Goal: Task Accomplishment & Management: Complete application form

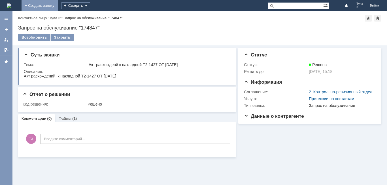
click at [58, 5] on link "+ Создать заявку" at bounding box center [40, 5] width 36 height 11
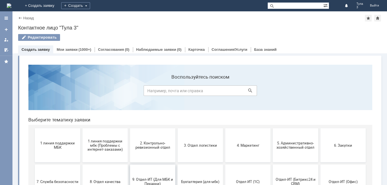
scroll to position [28, 0]
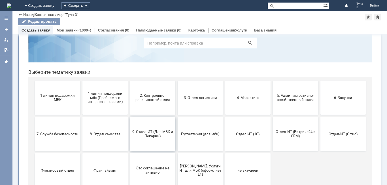
click at [154, 134] on span "9. Отдел-ИТ (Для МБК и Пекарни)" at bounding box center [153, 133] width 42 height 8
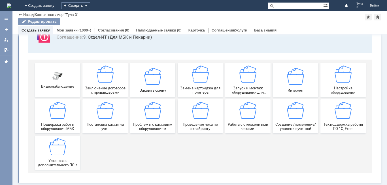
scroll to position [47, 0]
click at [246, 125] on span "Работа с отложенными чеками" at bounding box center [248, 126] width 42 height 8
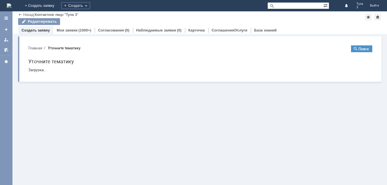
scroll to position [0, 0]
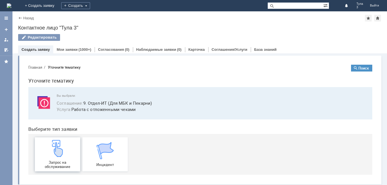
click at [65, 154] on div "Запрос на обслуживание" at bounding box center [58, 154] width 42 height 29
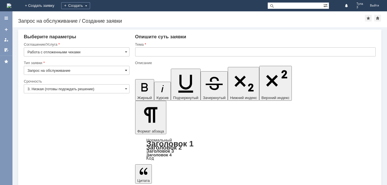
click at [126, 69] on span at bounding box center [126, 70] width 2 height 5
click at [137, 52] on input "text" at bounding box center [255, 51] width 241 height 9
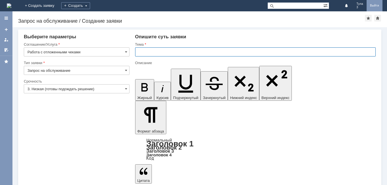
type input "Запрос на обслуживание"
type input "Удалить отложенные чеки от [DATE]"
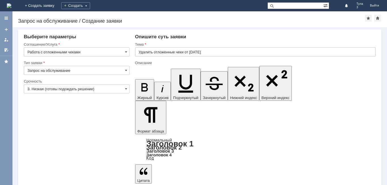
click at [214, 39] on div "Опишите суть заявки" at bounding box center [255, 37] width 241 height 6
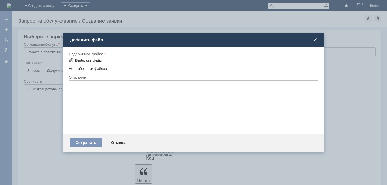
click at [94, 61] on div "Выбрать файл" at bounding box center [88, 60] width 27 height 5
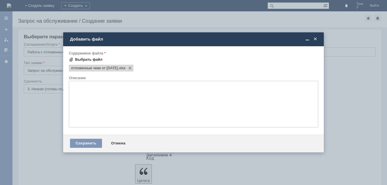
scroll to position [0, 0]
click at [92, 141] on div "Сохранить" at bounding box center [86, 143] width 32 height 9
